Goal: Communication & Community: Answer question/provide support

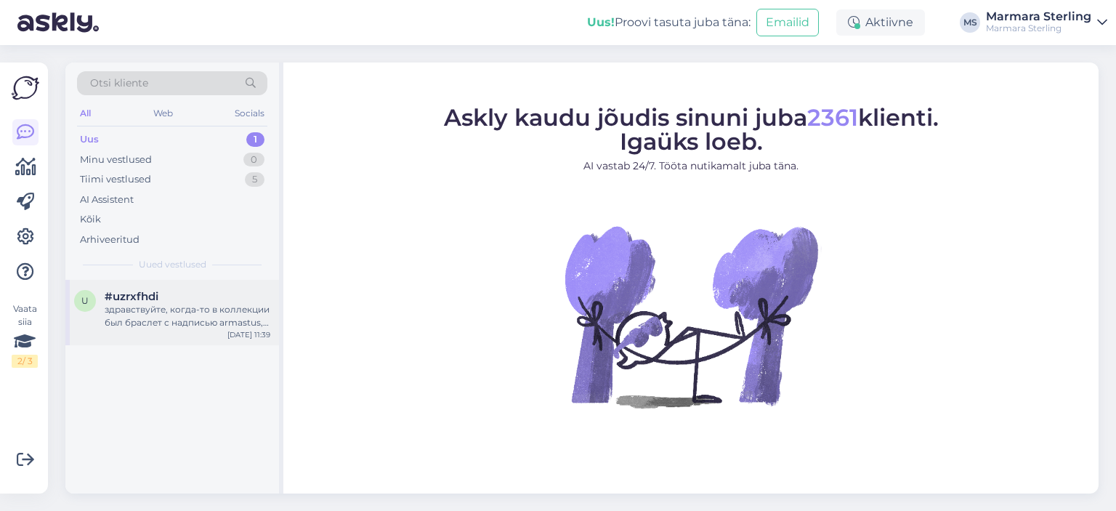
click at [229, 297] on div "#uzrxfhdi" at bounding box center [188, 296] width 166 height 13
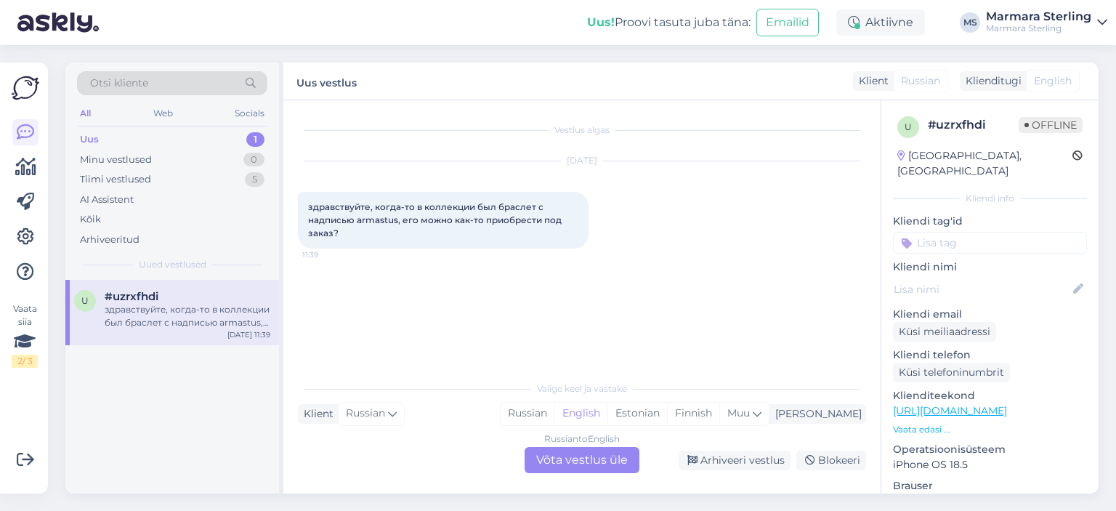
click at [599, 451] on div "Russian to English Võta vestlus üle" at bounding box center [582, 460] width 115 height 26
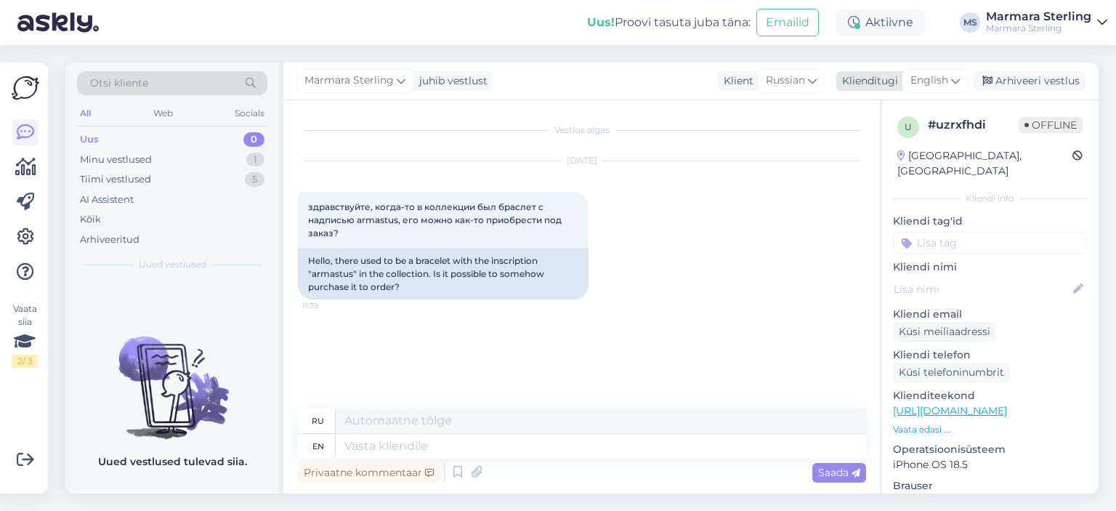
click at [927, 86] on span "English" at bounding box center [929, 81] width 38 height 16
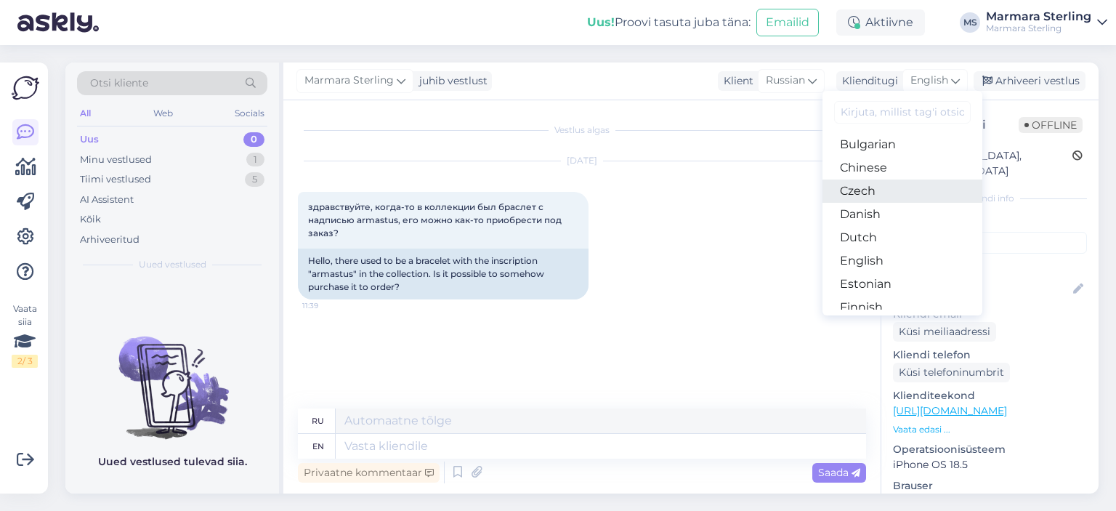
scroll to position [73, 0]
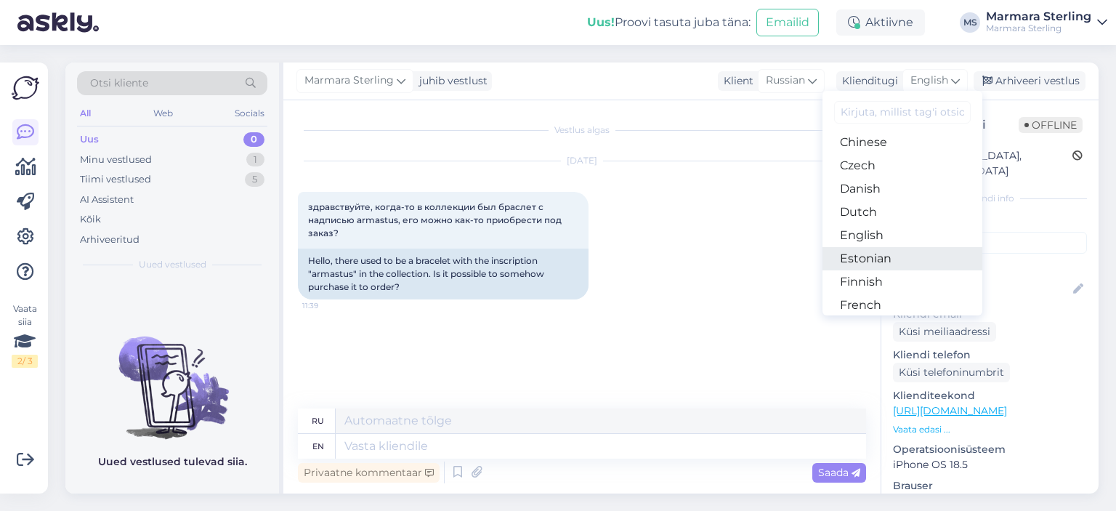
click at [904, 262] on link "Estonian" at bounding box center [903, 258] width 160 height 23
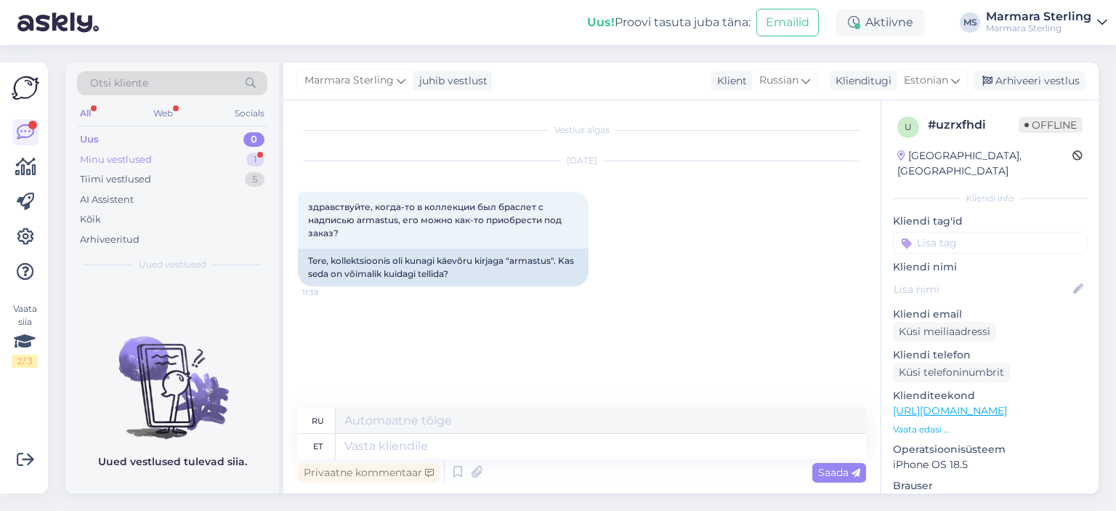
click at [204, 150] on div "Minu vestlused 1" at bounding box center [172, 160] width 190 height 20
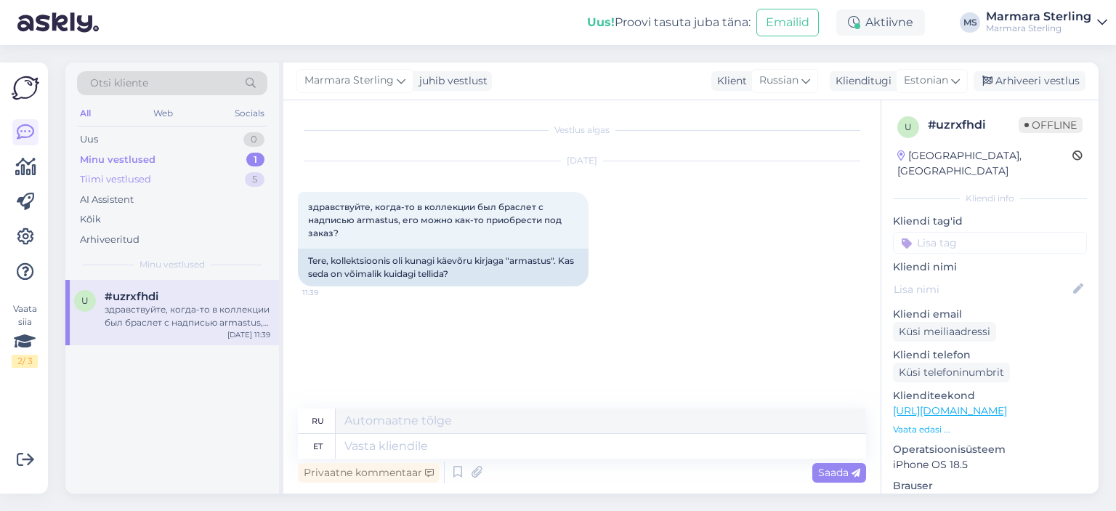
click at [197, 171] on div "Tiimi vestlused 5" at bounding box center [172, 179] width 190 height 20
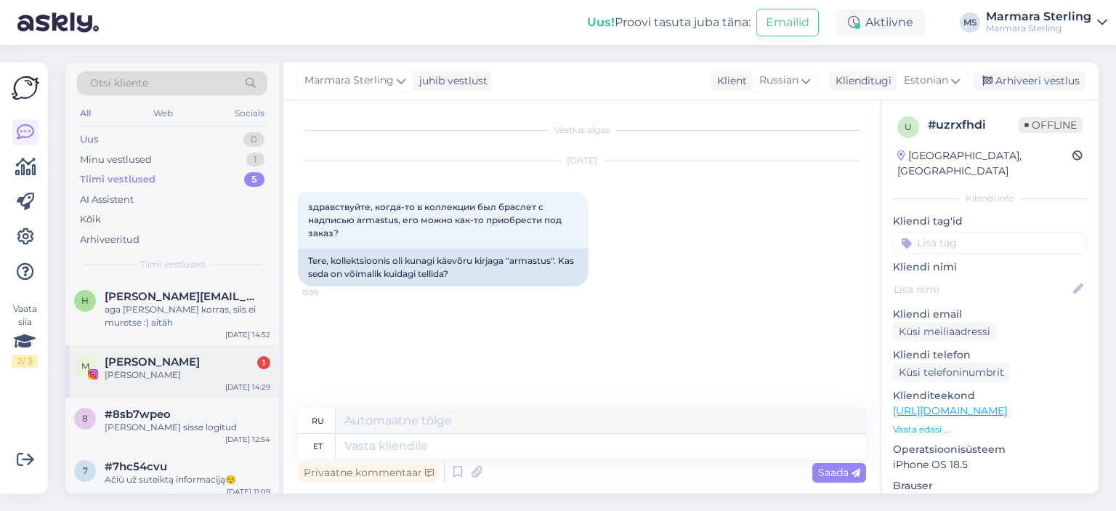
click at [193, 357] on div "[PERSON_NAME] 1" at bounding box center [188, 361] width 166 height 13
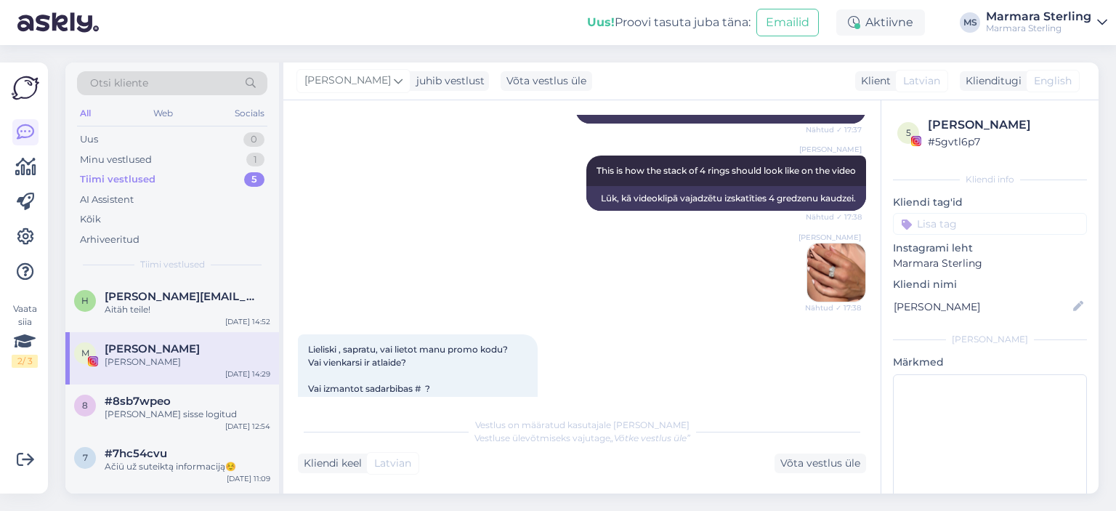
scroll to position [1997, 0]
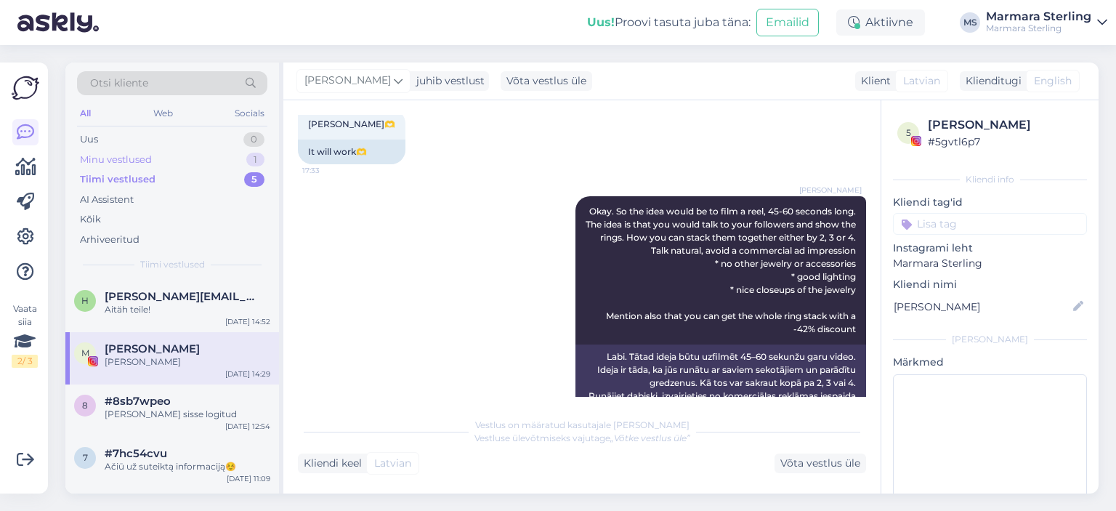
click at [181, 158] on div "Minu vestlused 1" at bounding box center [172, 160] width 190 height 20
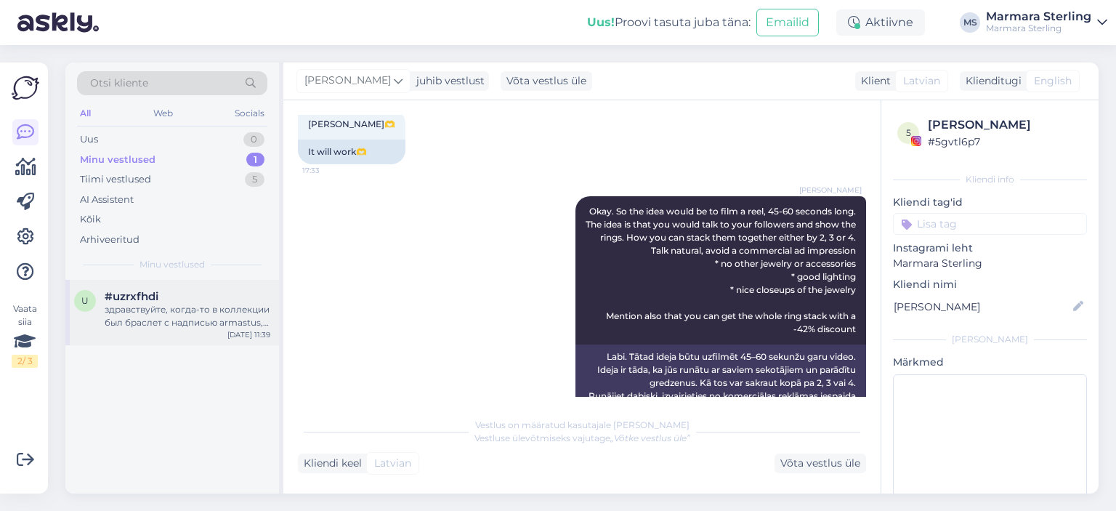
click at [200, 299] on div "#uzrxfhdi" at bounding box center [188, 296] width 166 height 13
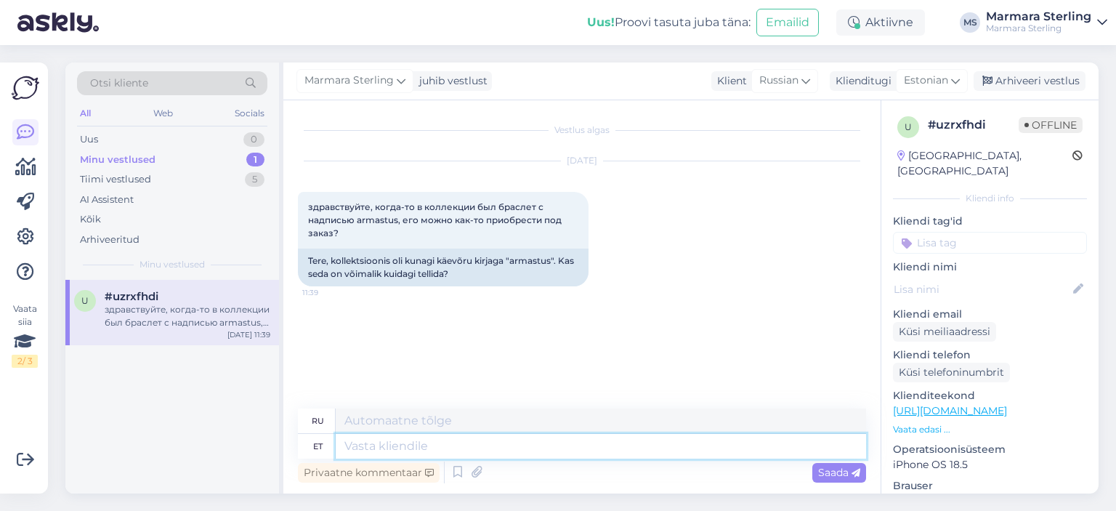
click at [581, 443] on textarea at bounding box center [601, 446] width 530 height 25
type textarea "Tere!"
type textarea "Привет!"
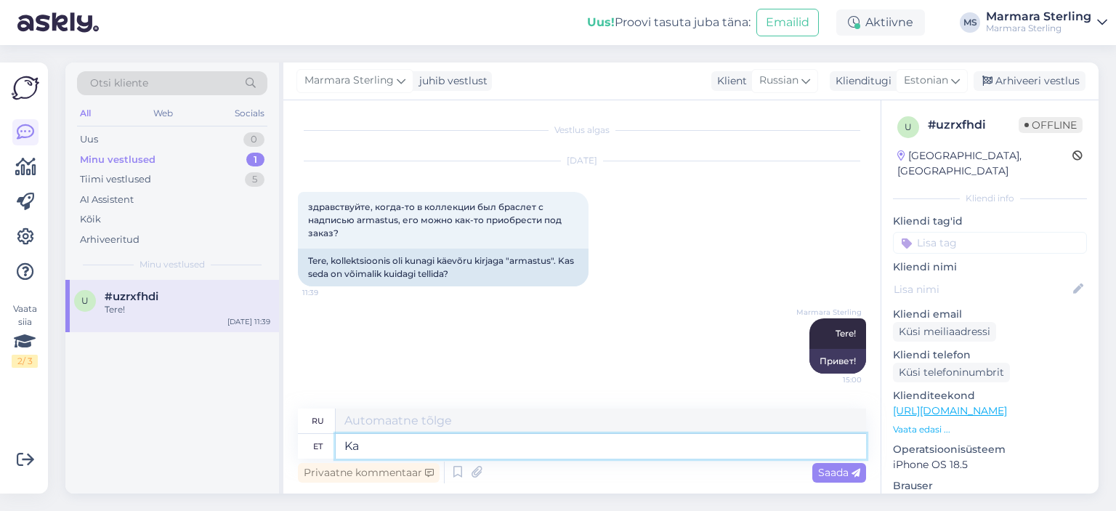
type textarea "Ka"
type textarea "Также"
type textarea "Kas"
type textarea "Является"
type textarea "Kas Te"
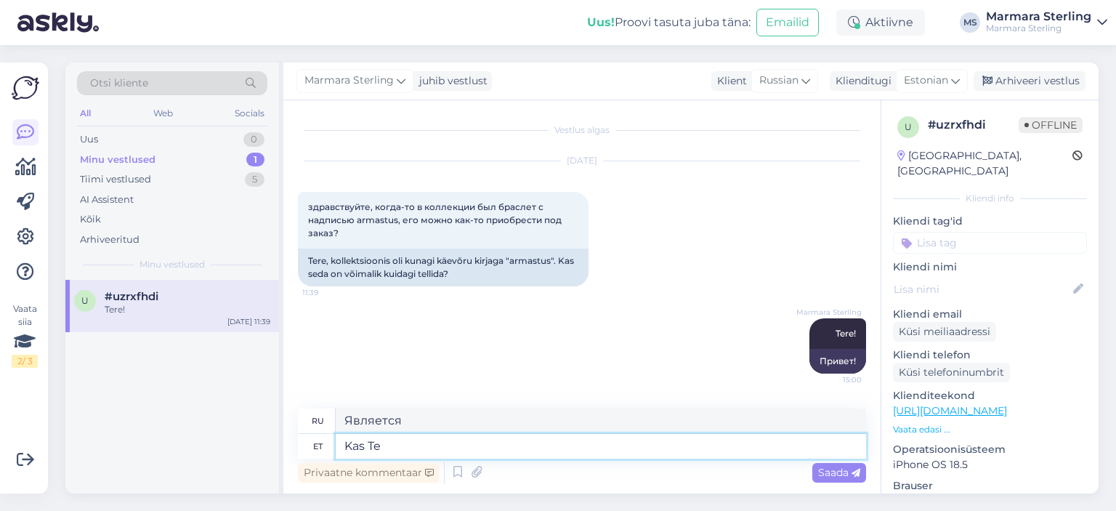
type textarea "Ты"
type textarea "Kas Te oskaksite"
type textarea "Не могли бы вы?"
type textarea "Kas Te oskaksite täpsemalt k"
type textarea "Не могли бы вы рассказать более конкретно?"
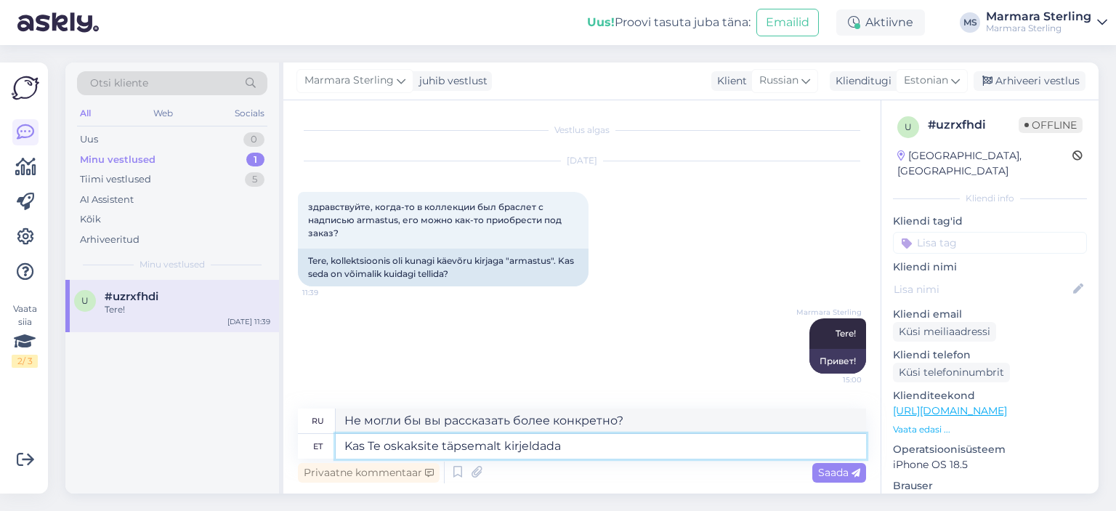
type textarea "Kas Te oskaksite täpsemalt kirjeldada"
type textarea "Не могли бы вы описать более подробно?"
type textarea "Kas Te oskaksite täpsemalt kirjeldada"
type textarea "Не могли бы вы описать это более подробно?"
click at [440, 447] on textarea "Kas Te oskaksite täpsemalt kirjeldada" at bounding box center [601, 446] width 530 height 25
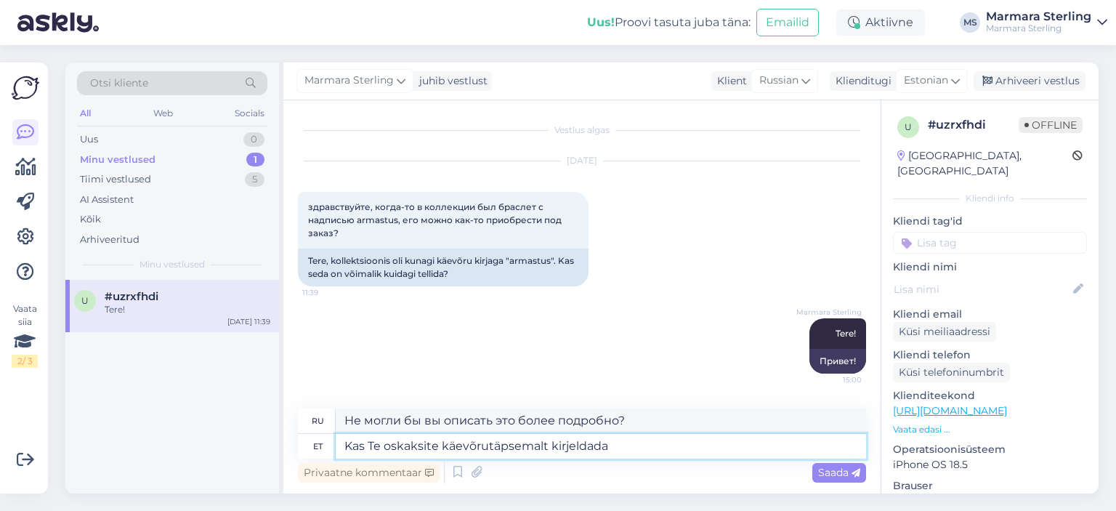
type textarea "Kas Te oskaksite käevõru täpsemalt kirjeldada"
type textarea "Не могли бы вы подробнее описать браслет?"
click at [647, 444] on textarea "Kas Te oskaksite käevõru täpsemalt kirjeldada" at bounding box center [601, 446] width 530 height 25
type textarea "Kas Te oskaksite käevõru täpsemalt kirjeldada? [PERSON_NAME] s"
type textarea "Не могли бы вы подробнее описать браслет? И потому что..."
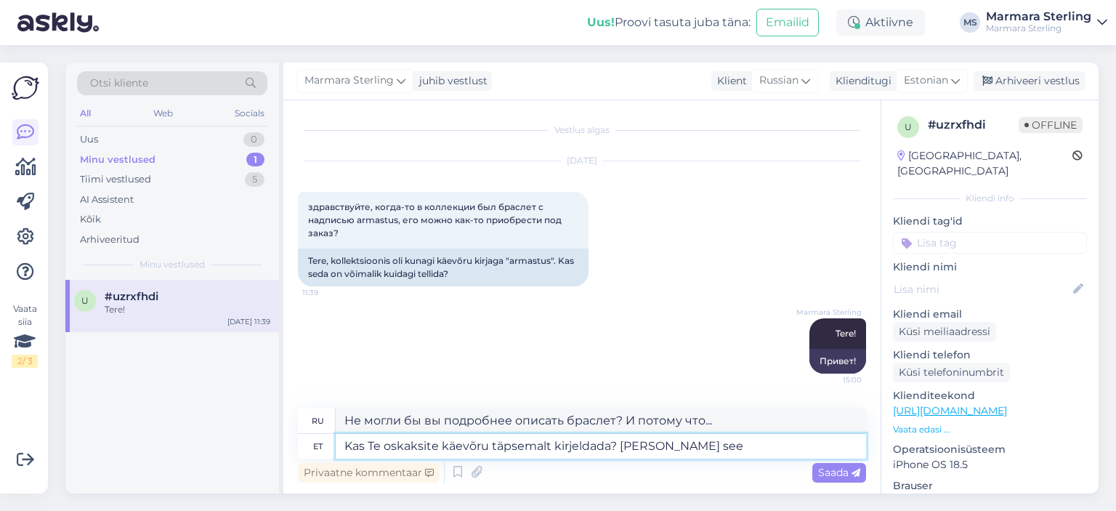
type textarea "Kas Te oskaksite käevõru täpsemalt kirjeldada? [PERSON_NAME] see u"
type textarea "Не могли бы вы подробнее описать браслет? И поскольку он..."
type textarea "Kas Te oskaksite käevõru täpsemalt kirjeldada? [PERSON_NAME] t"
type textarea "Не могли бы вы подробнее описать браслет? И потому что..."
type textarea "Kas Te oskaksite käevõru täpsemalt kirjeldada? [PERSON_NAME] te se"
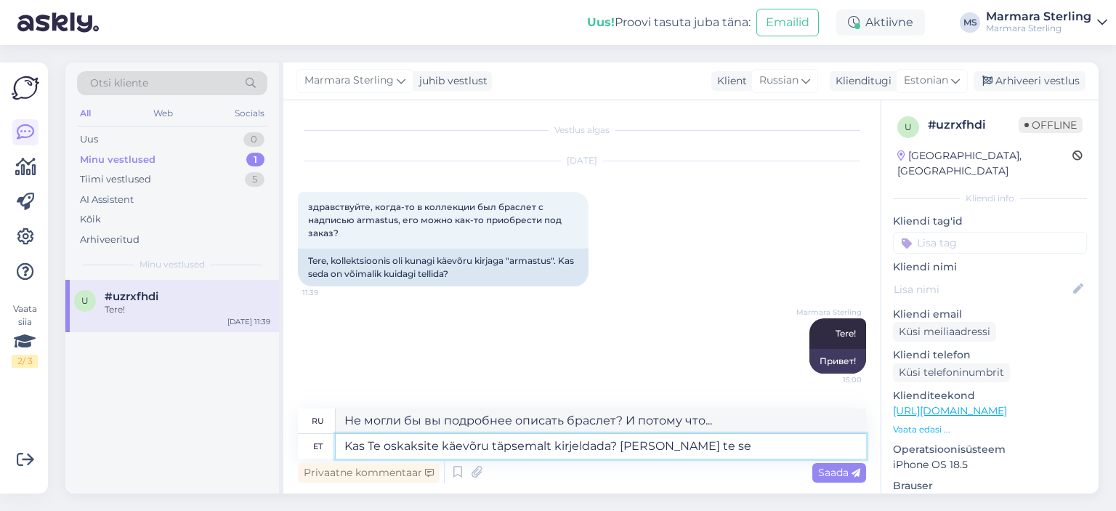
type textarea "Не могли бы вы подробнее описать браслет? И поскольку вы..."
type textarea "Kas Te oskaksite käevõru täpsemalt kirjeldada? [PERSON_NAME] [PERSON_NAME] umbe…"
type textarea "Не могли бы вы подробнее описать браслет? И раз уж вы говорите о…"
type textarea "Kas Te oskaksite käevõru täpsemalt kirjeldada? [PERSON_NAME] [PERSON_NAME] umbe…"
type textarea "Не могли бы вы подробнее описать браслет? И раз уж вы его продаёте,"
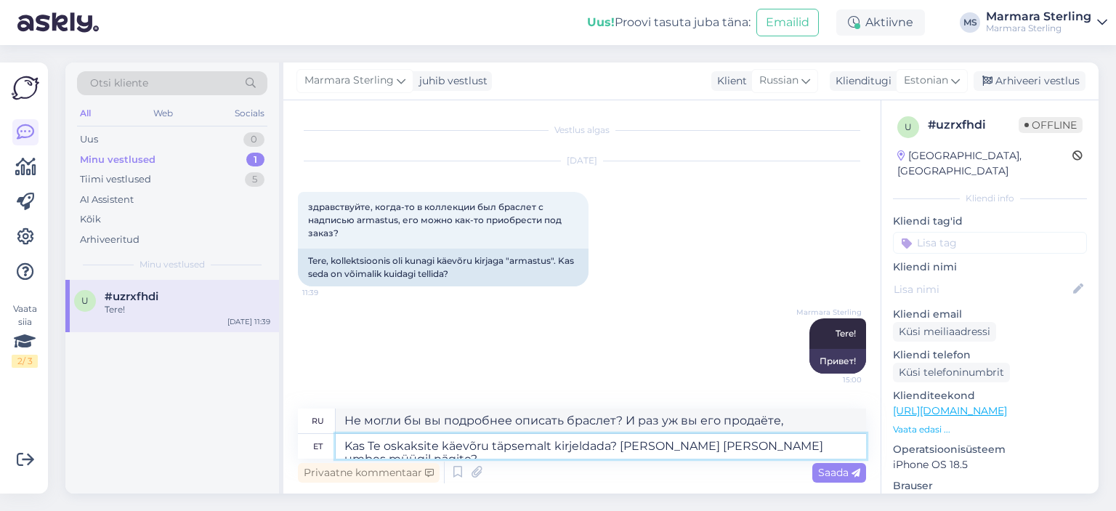
type textarea "Kas Te oskaksite käevõru täpsemalt kirjeldada? [PERSON_NAME] [PERSON_NAME] umbe…"
type textarea "Не могли бы вы подробнее описать браслет? И когда вы увидели его в продаже?"
type textarea "Kas Te oskaksite käevõru täpsemalt kirjeldada? [PERSON_NAME] [PERSON_NAME] umbe…"
click at [833, 473] on span "Saada" at bounding box center [839, 472] width 42 height 13
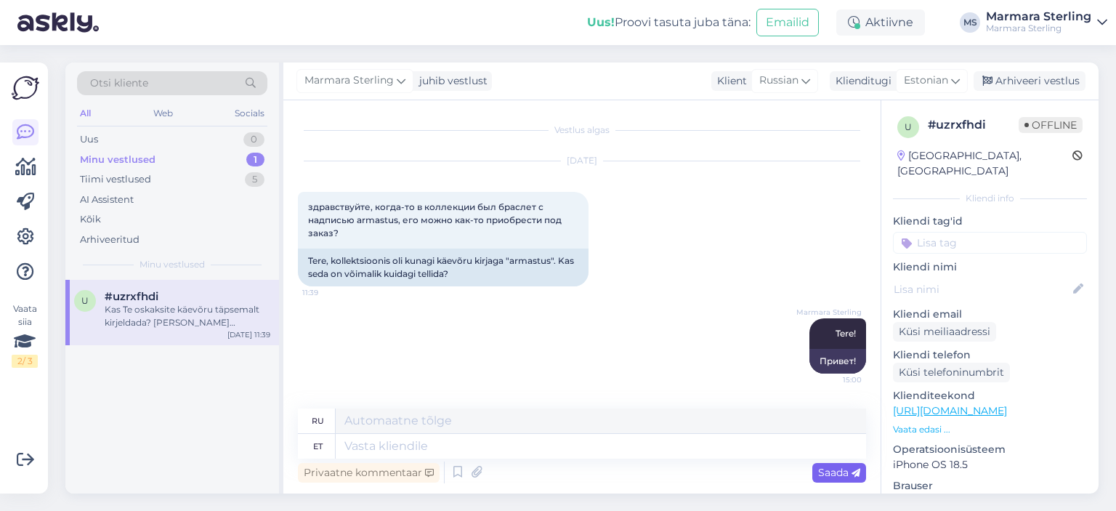
scroll to position [108, 0]
